Goal: Book appointment/travel/reservation

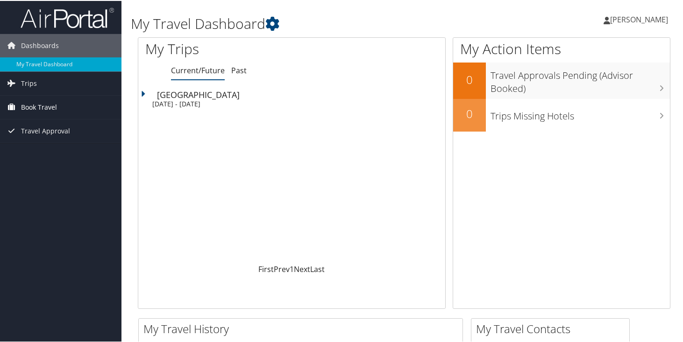
click at [60, 107] on link "Book Travel" at bounding box center [60, 106] width 121 height 23
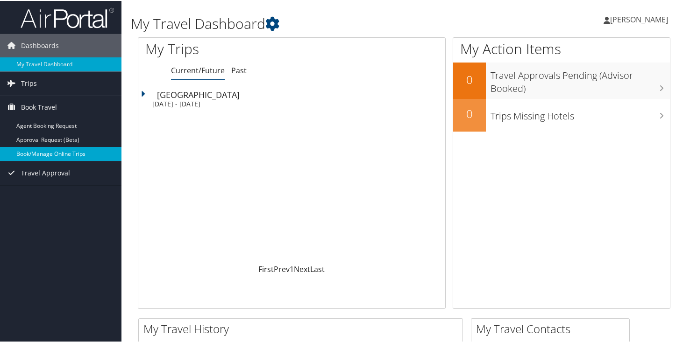
click at [52, 154] on link "Book/Manage Online Trips" at bounding box center [60, 153] width 121 height 14
